Goal: Task Accomplishment & Management: Manage account settings

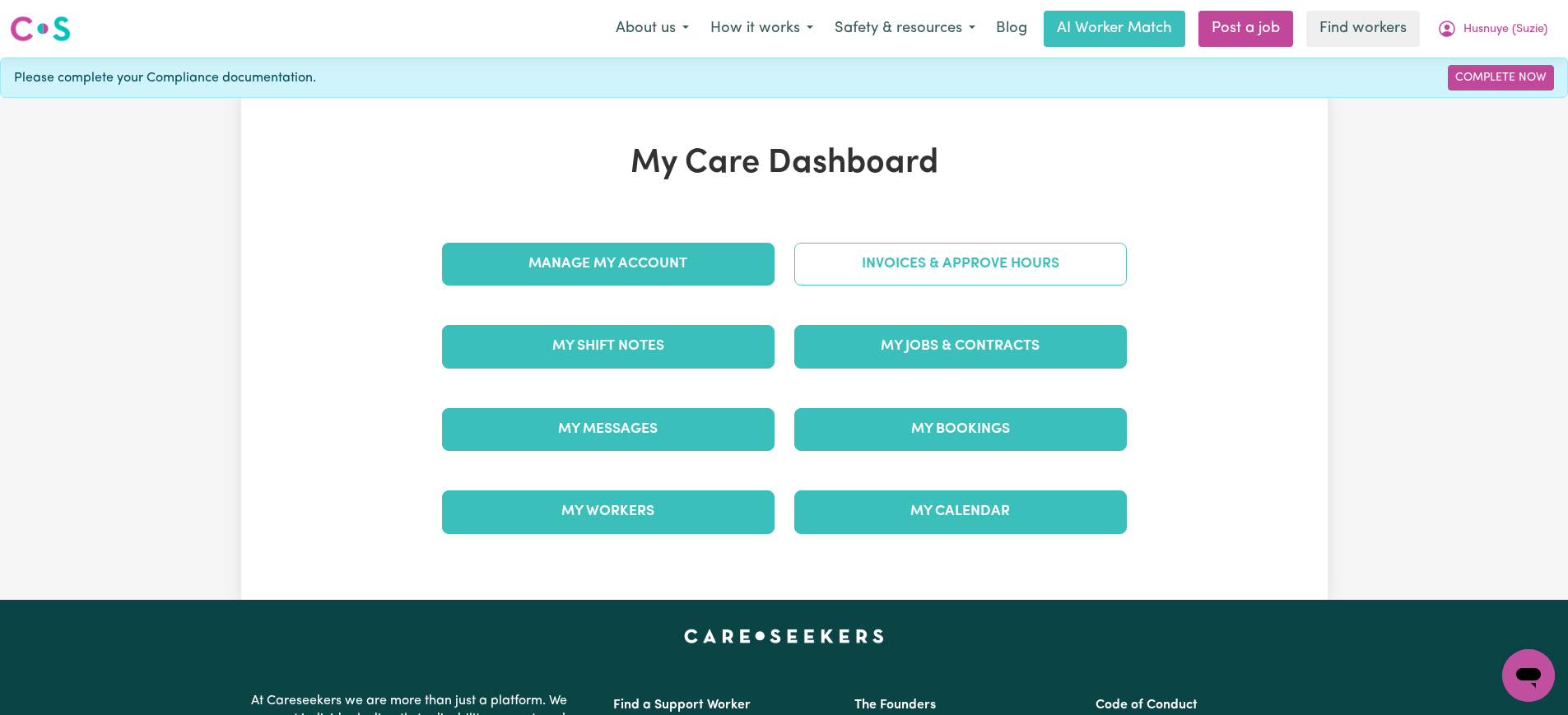
click at [817, 279] on link "Invoices & Approve Hours" at bounding box center [960, 264] width 332 height 43
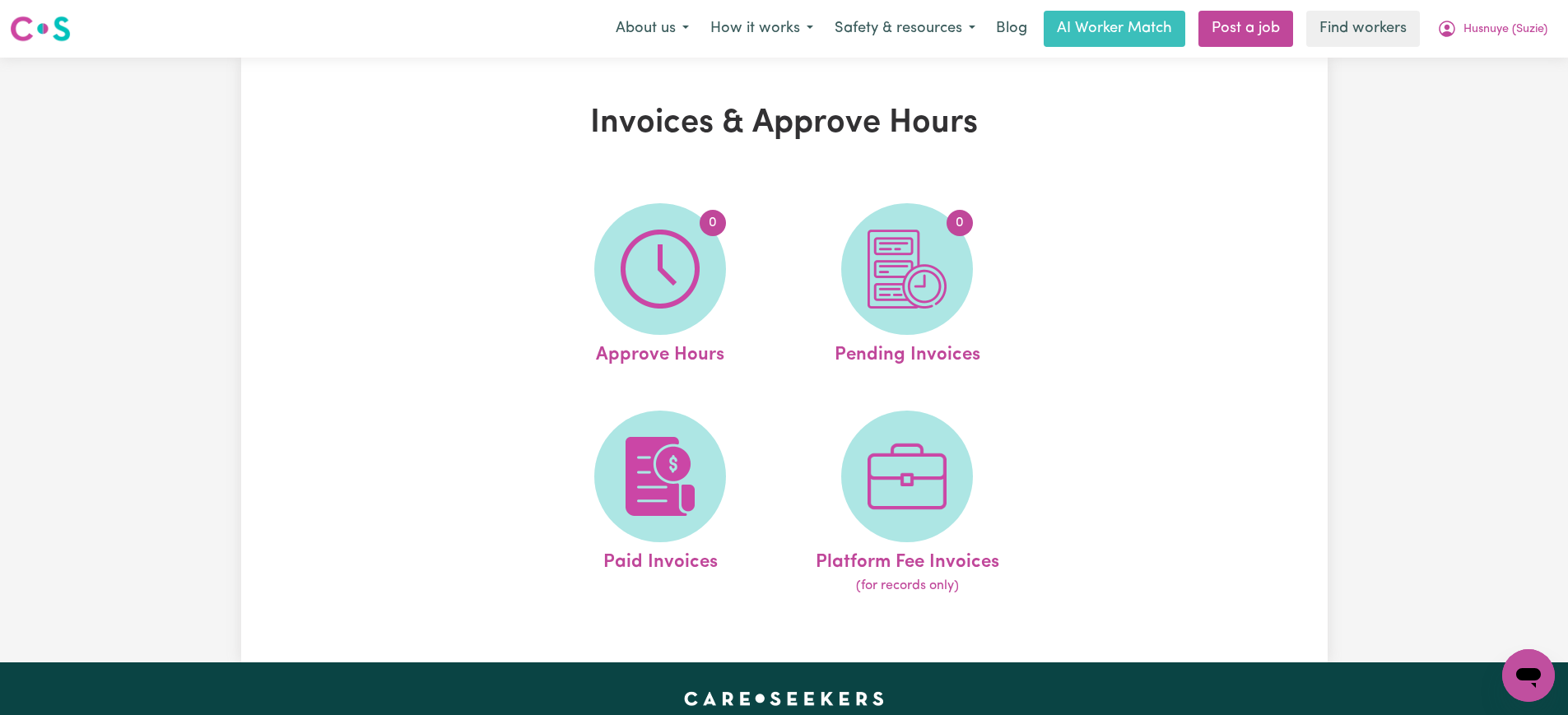
click at [705, 283] on span "0" at bounding box center [660, 269] width 132 height 132
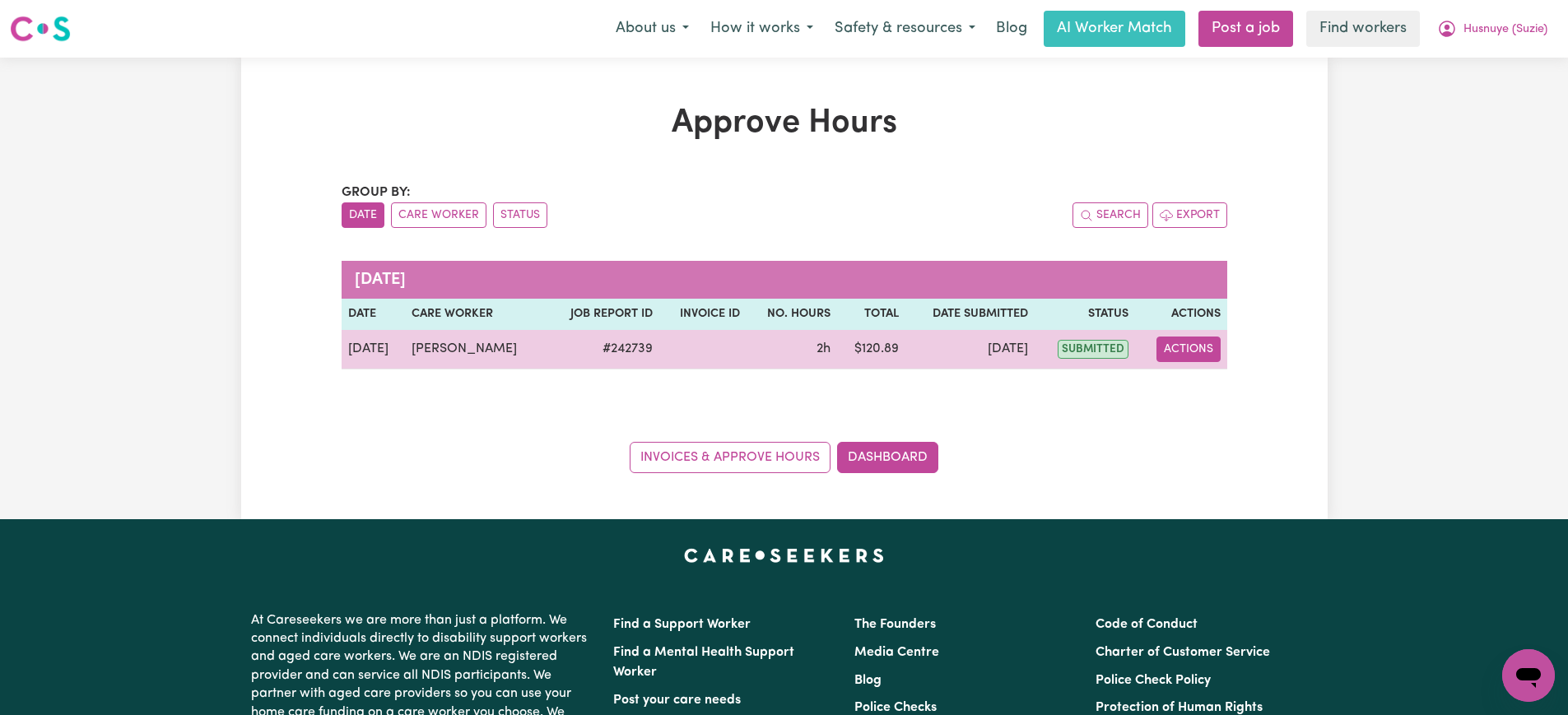
click at [1199, 356] on button "Actions" at bounding box center [1189, 349] width 64 height 25
drag, startPoint x: 1201, startPoint y: 361, endPoint x: 1212, endPoint y: 398, distance: 38.6
click at [1212, 398] on link "View Job Report" at bounding box center [1229, 388] width 141 height 33
select select "pm"
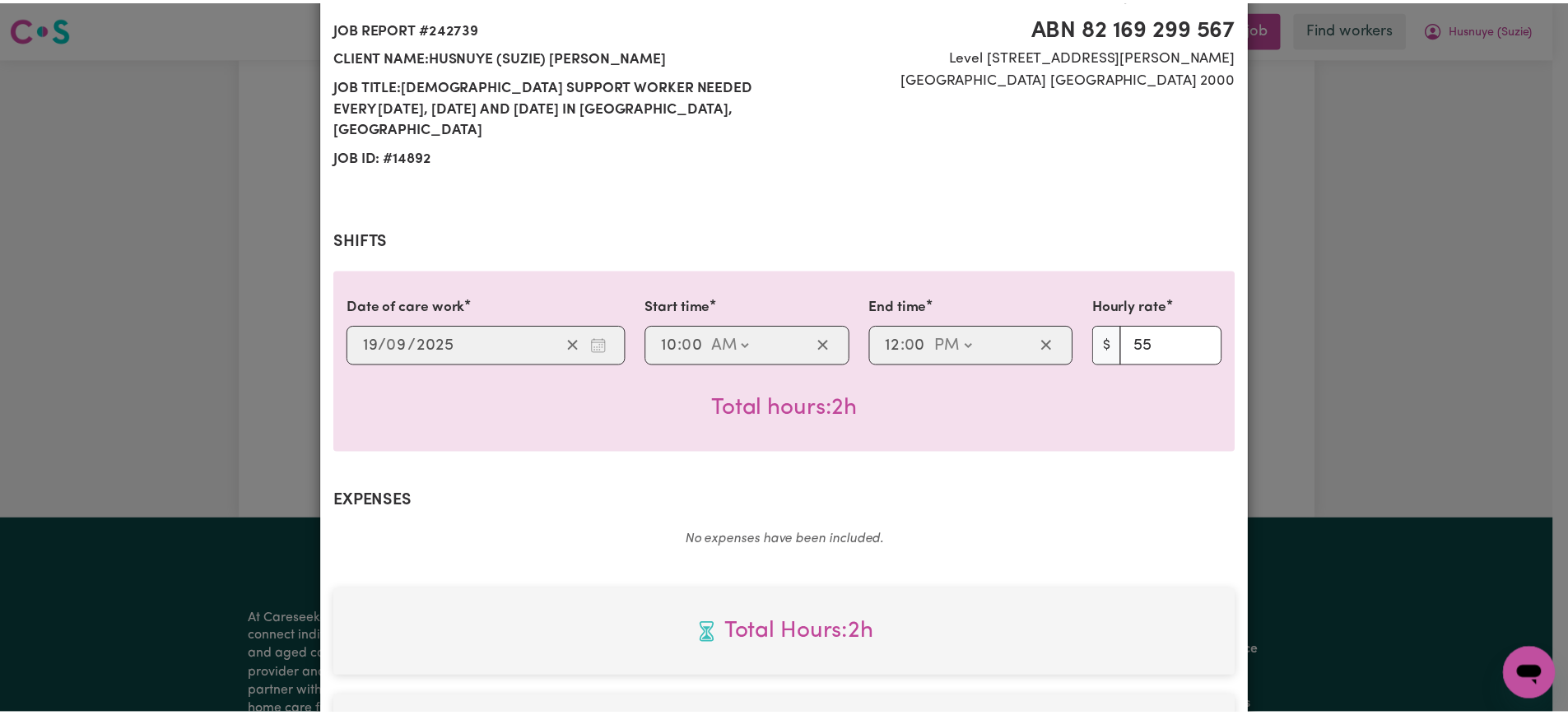
scroll to position [576, 0]
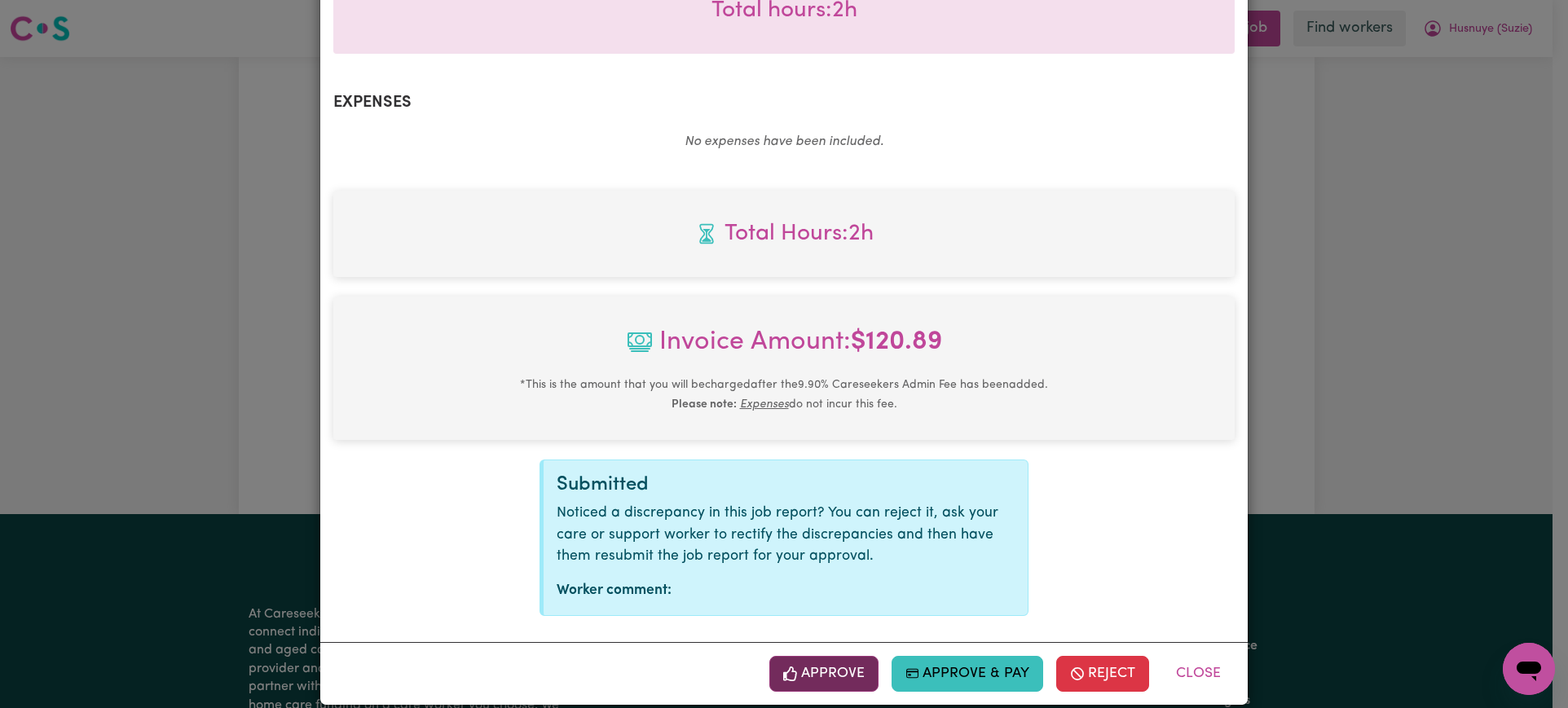
click at [854, 656] on button "Approve" at bounding box center [824, 674] width 109 height 36
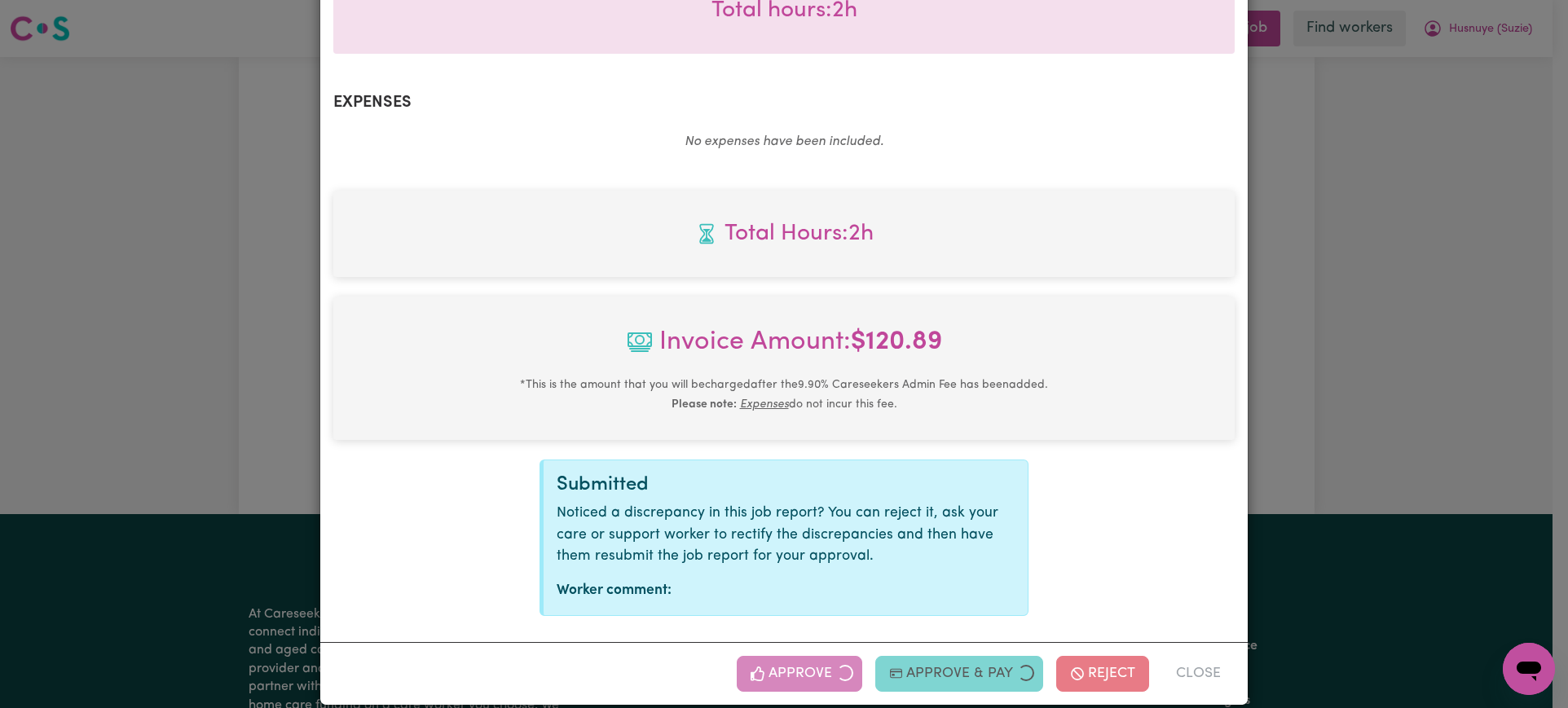
click at [1547, 321] on div "Job Report # 242739 - [PERSON_NAME] Summary Job report # 242739 Client name: Hu…" at bounding box center [784, 354] width 1568 height 708
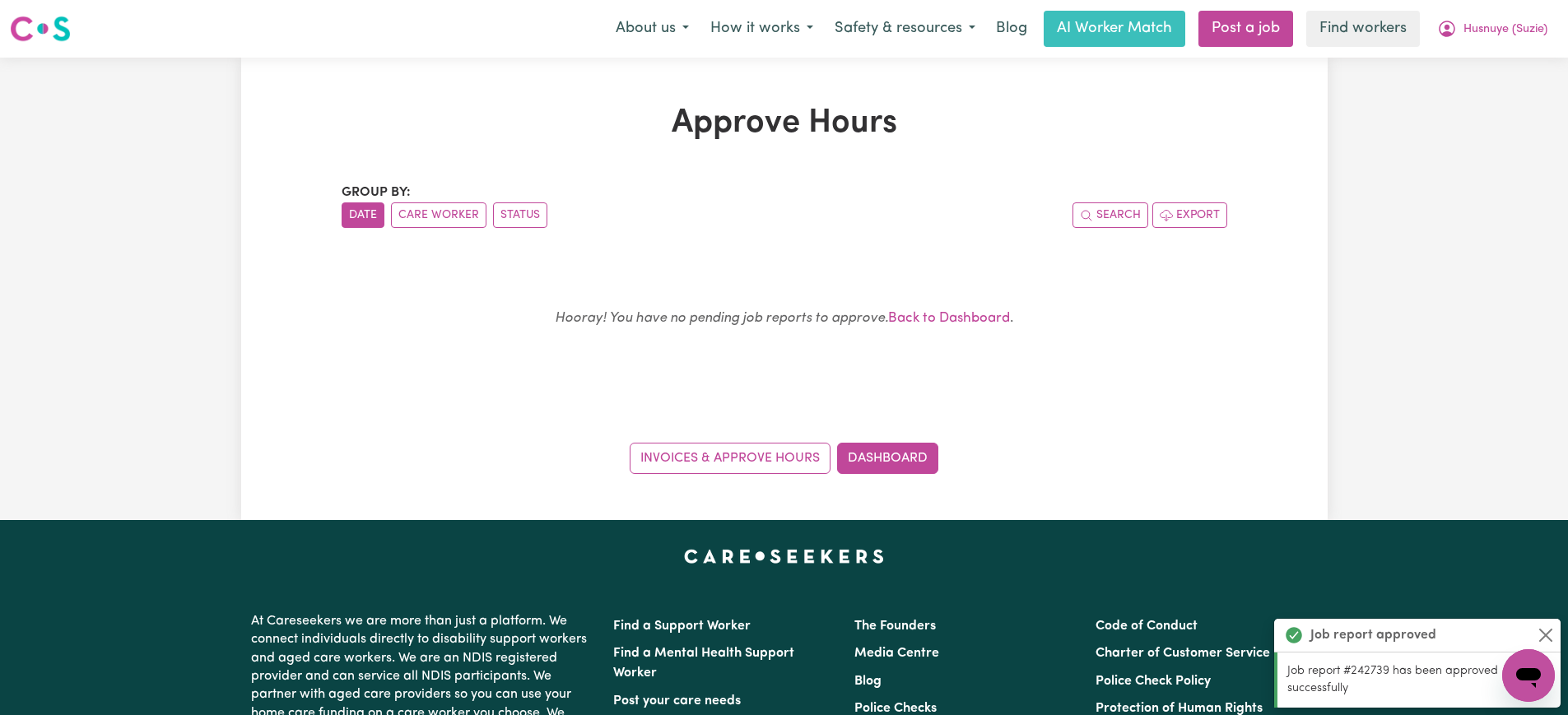
click at [898, 437] on div "Invoices & Approve Hours Dashboard" at bounding box center [784, 449] width 886 height 51
click at [898, 461] on link "Dashboard" at bounding box center [888, 458] width 102 height 31
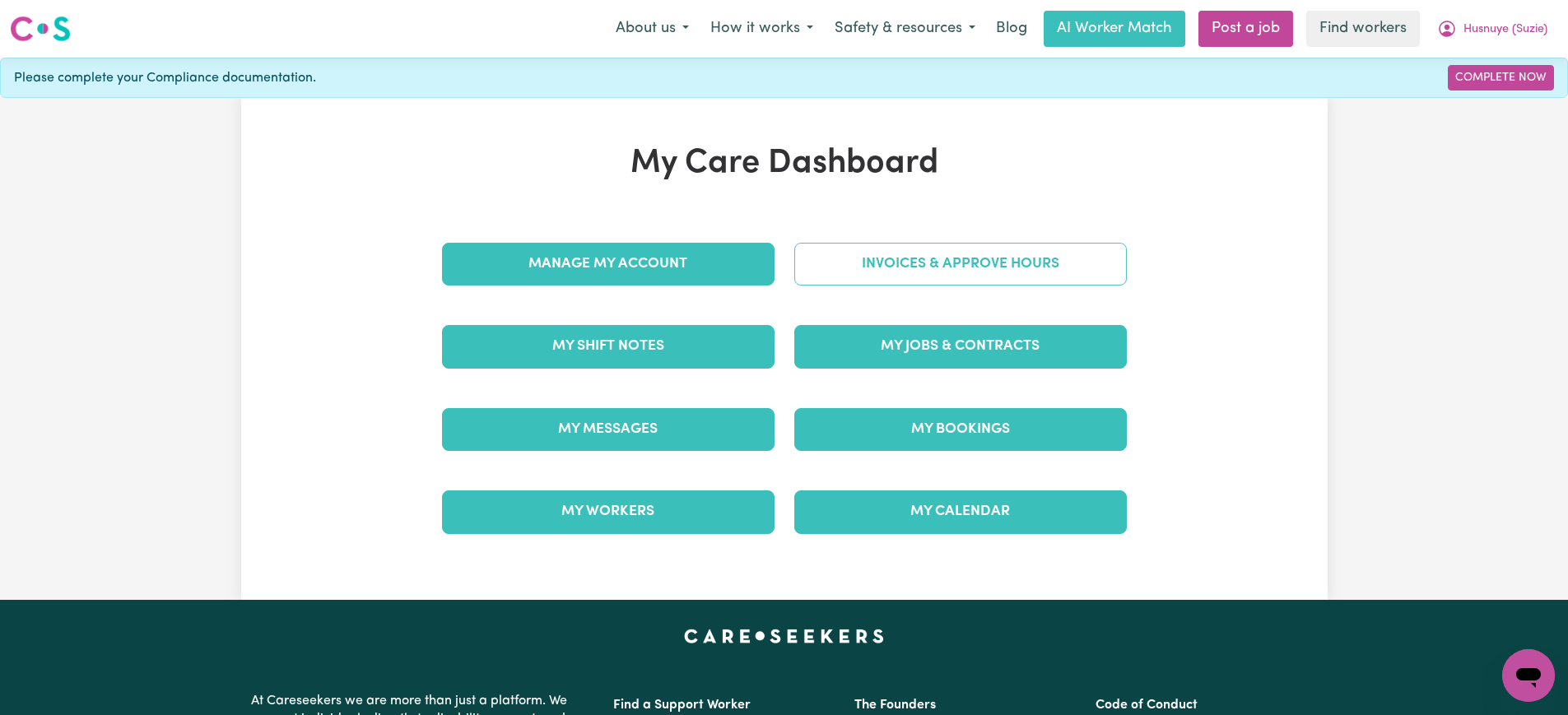
click at [952, 264] on link "Invoices & Approve Hours" at bounding box center [960, 264] width 332 height 43
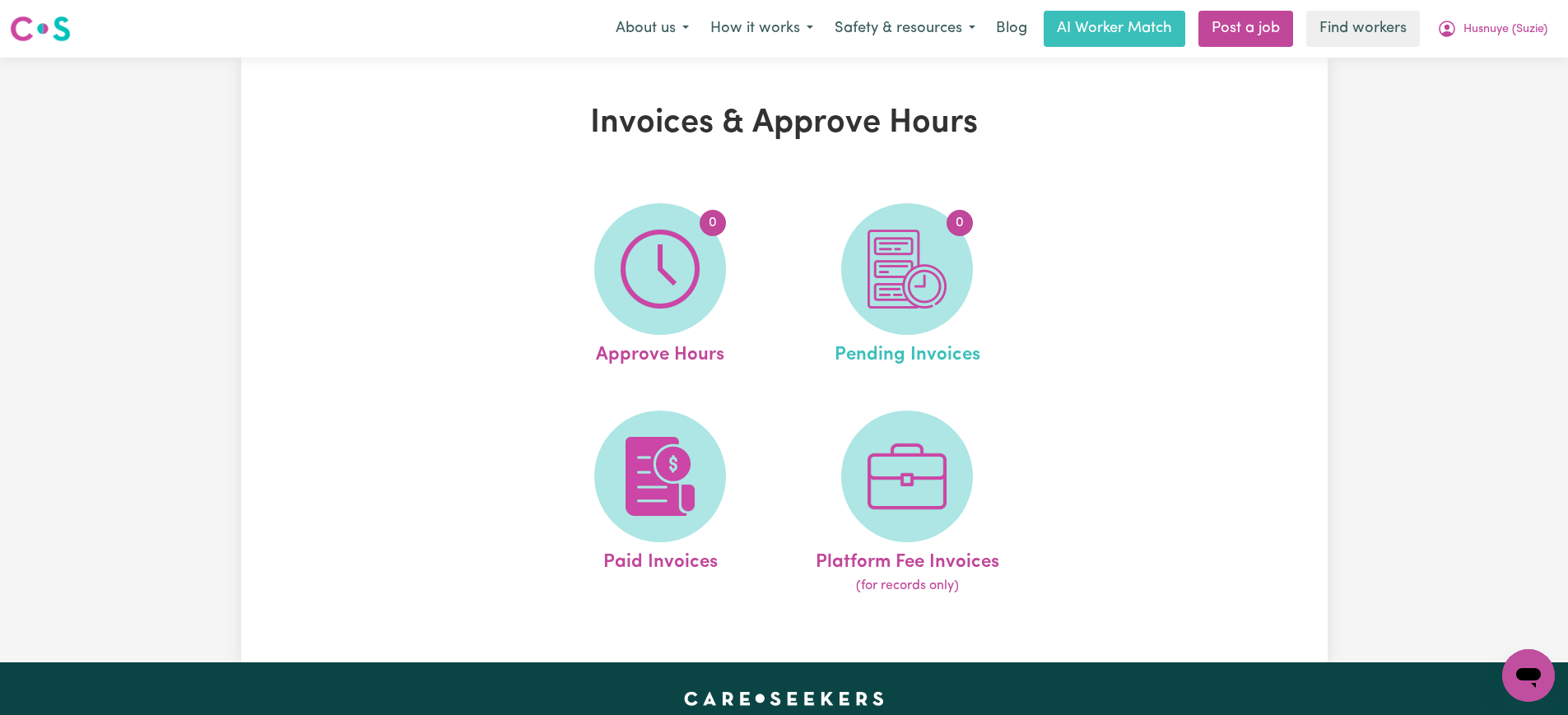
drag, startPoint x: 952, startPoint y: 264, endPoint x: 979, endPoint y: 313, distance: 55.9
click at [979, 313] on link "0 Pending Invoices" at bounding box center [907, 286] width 237 height 167
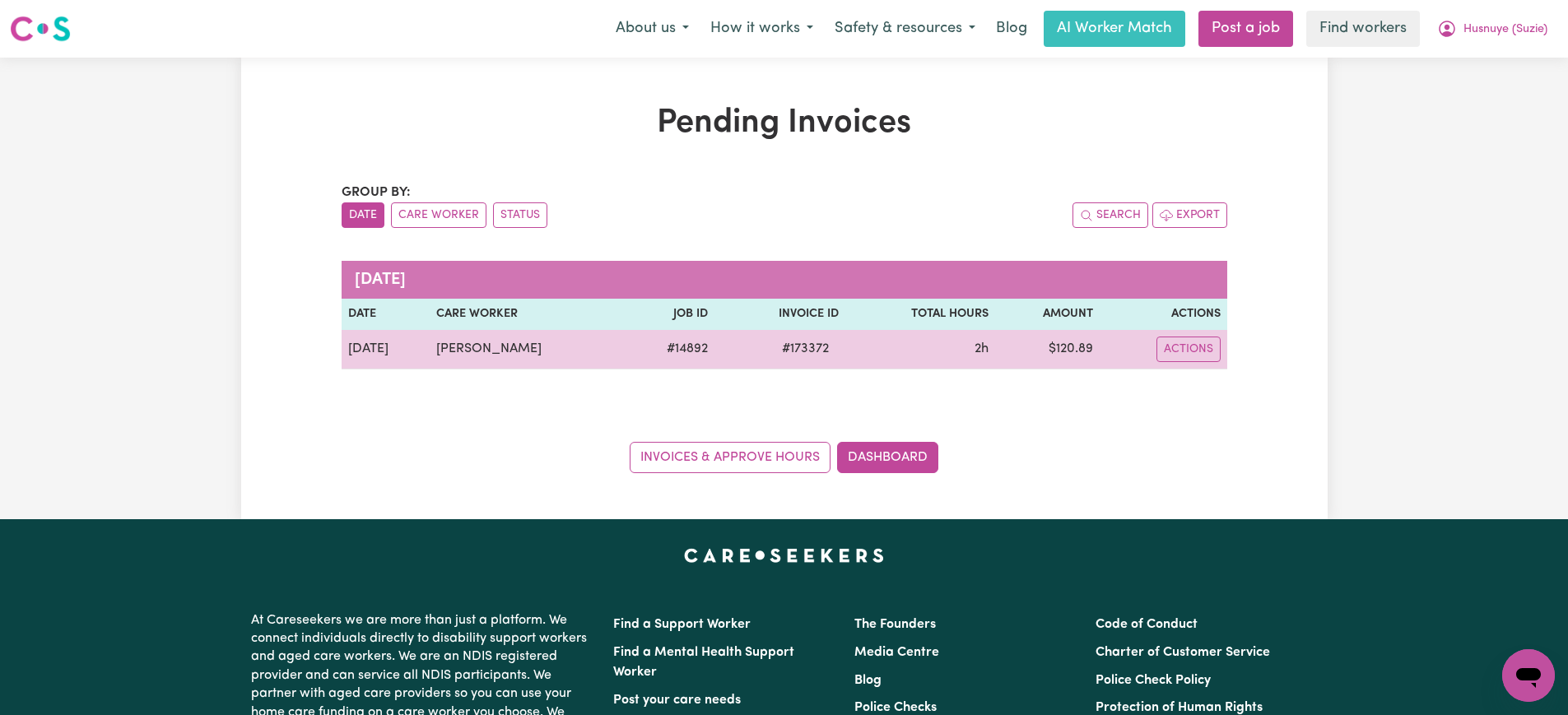
click at [804, 348] on span "# 173372" at bounding box center [805, 349] width 67 height 20
copy span "173372"
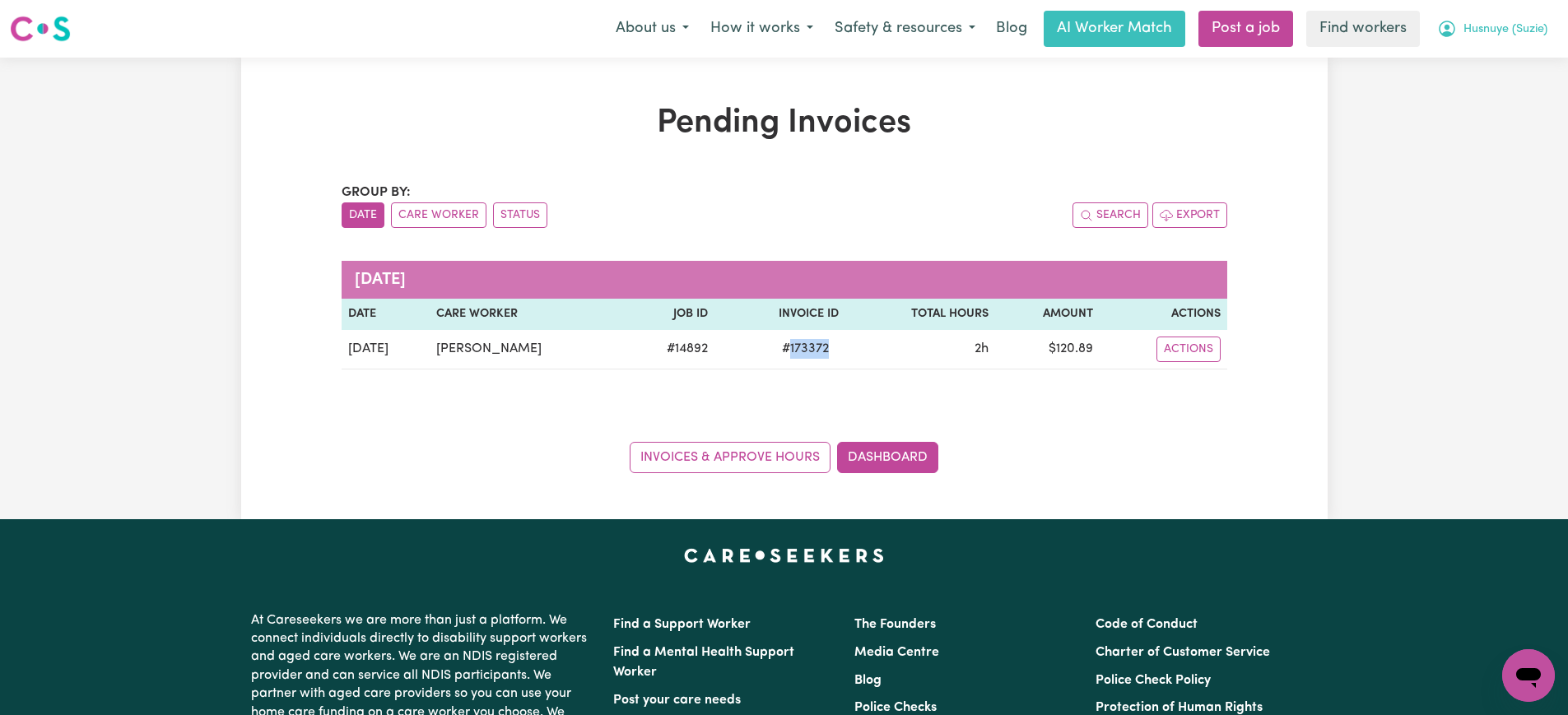
click at [1473, 24] on span "Husnuye (Suzie)" at bounding box center [1506, 30] width 84 height 18
click at [1489, 105] on link "Logout" at bounding box center [1493, 95] width 130 height 31
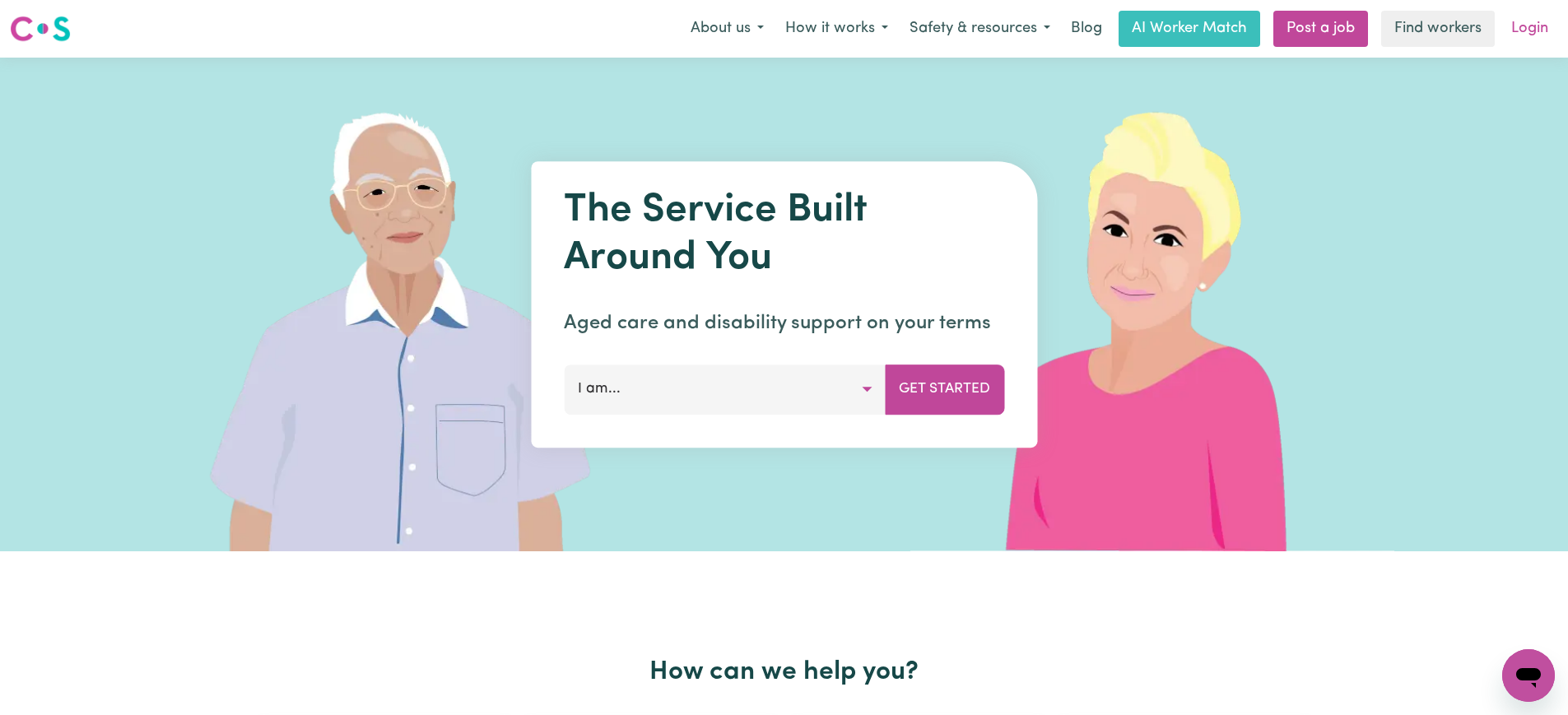
click at [1517, 36] on link "Login" at bounding box center [1529, 29] width 56 height 36
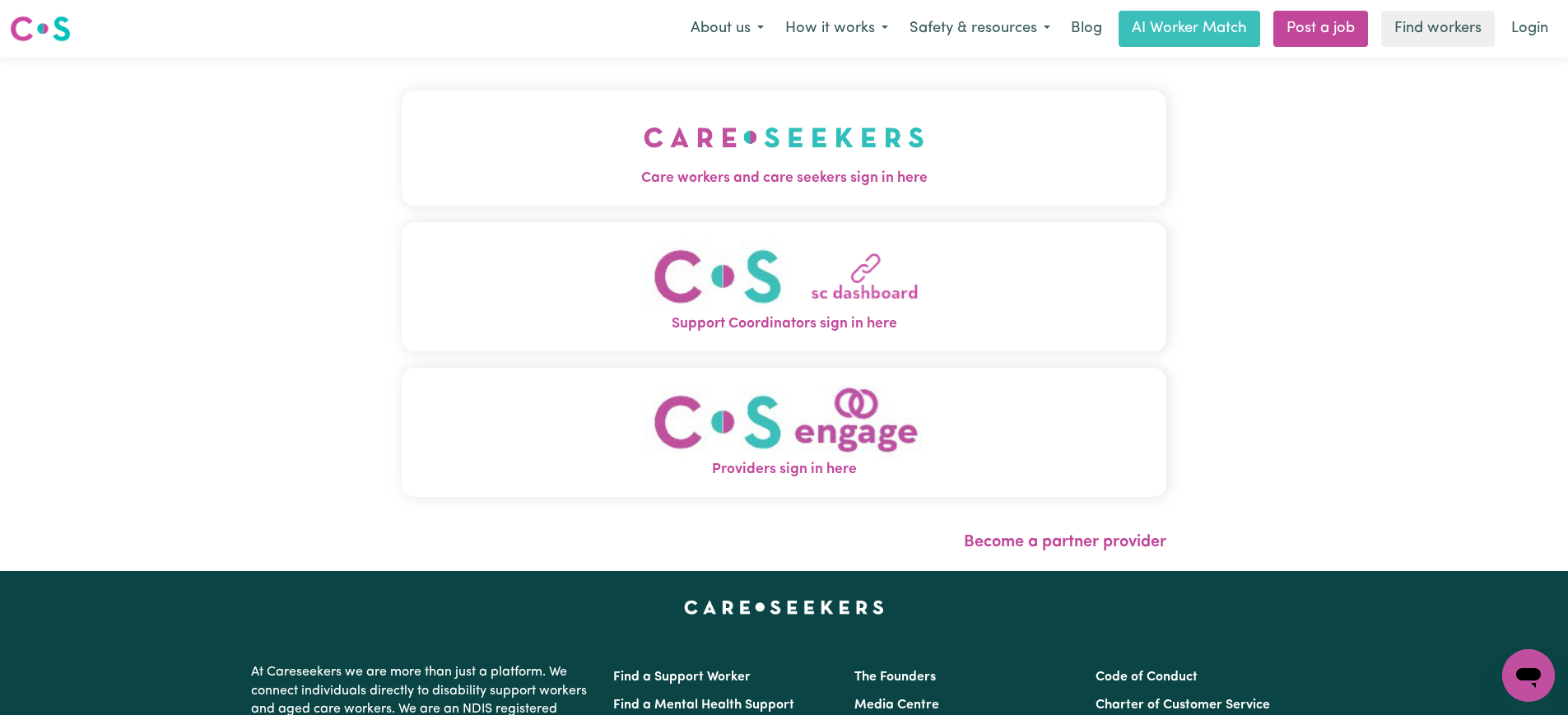
click at [621, 194] on button "Care workers and care seekers sign in here" at bounding box center [784, 148] width 764 height 115
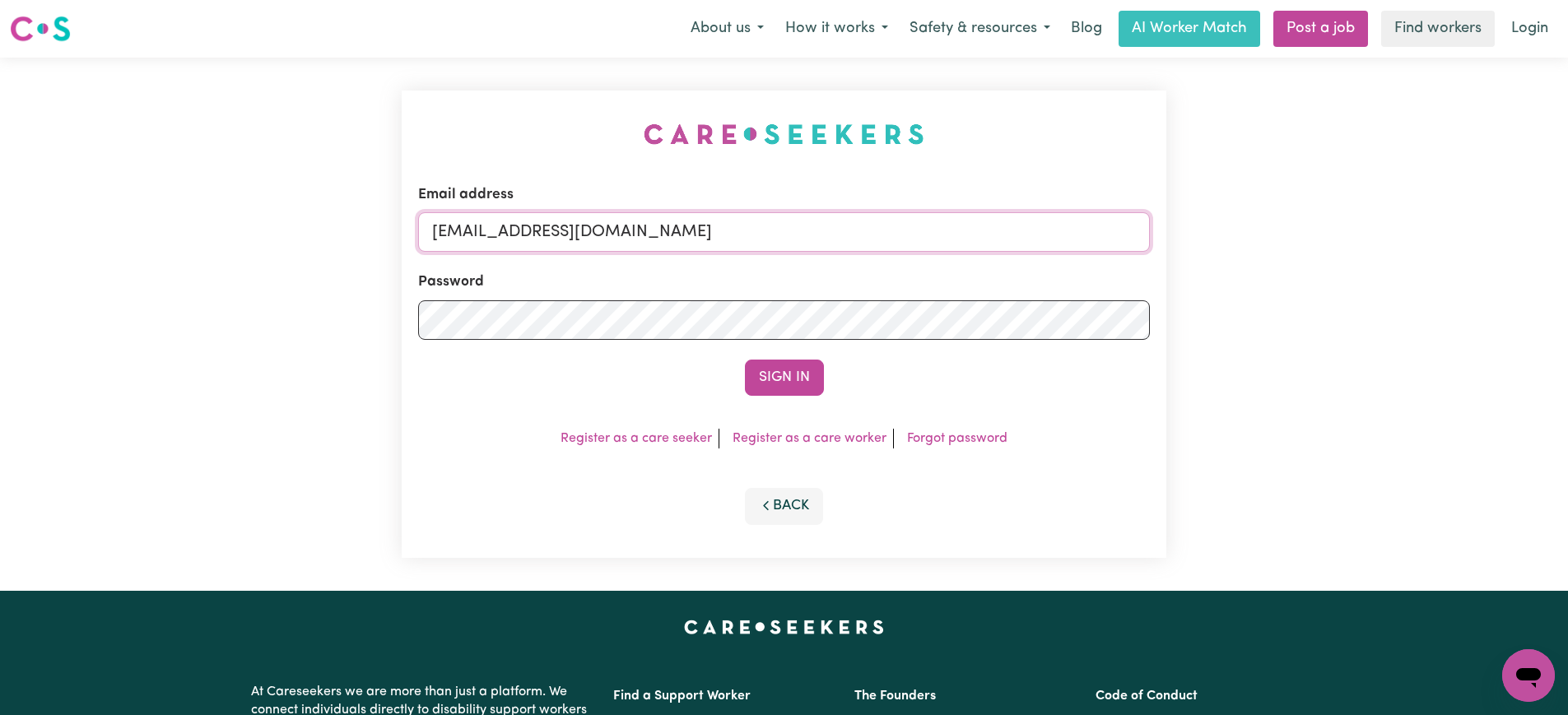
drag, startPoint x: 853, startPoint y: 235, endPoint x: 114, endPoint y: 316, distance: 743.4
click at [4, 298] on div "Email address [EMAIL_ADDRESS][DOMAIN_NAME] Password Sign In Register as a care …" at bounding box center [784, 324] width 1568 height 534
type input "[PERSON_NAME][EMAIL_ADDRESS][DOMAIN_NAME]"
click at [745, 360] on button "Sign In" at bounding box center [784, 378] width 79 height 36
